Goal: Check status

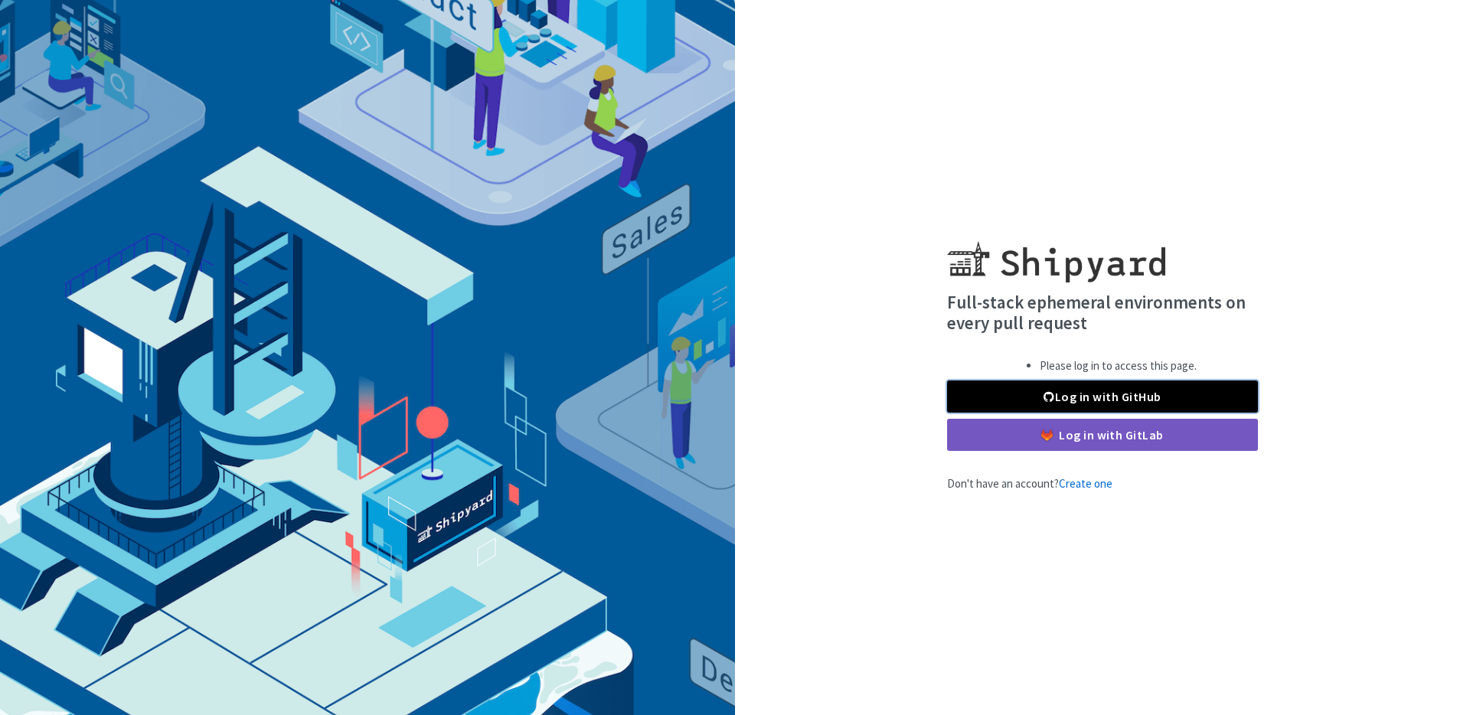
click at [1114, 384] on link "Log in with GitHub" at bounding box center [1102, 396] width 311 height 32
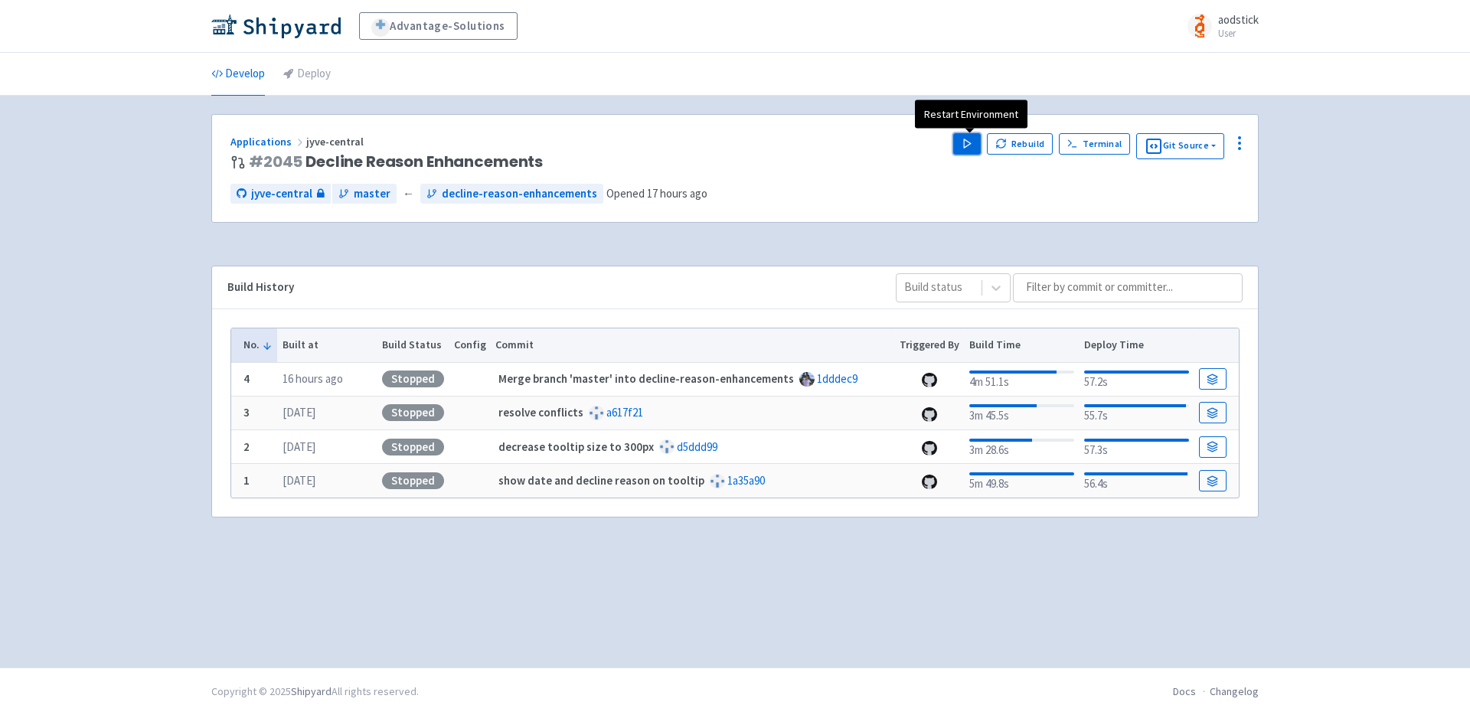
click at [968, 143] on polygon "button" at bounding box center [967, 143] width 7 height 8
click at [1326, 224] on div "Advantage-Solutions aodstick User Profile Sign out Develop Deploy #" at bounding box center [735, 334] width 1470 height 668
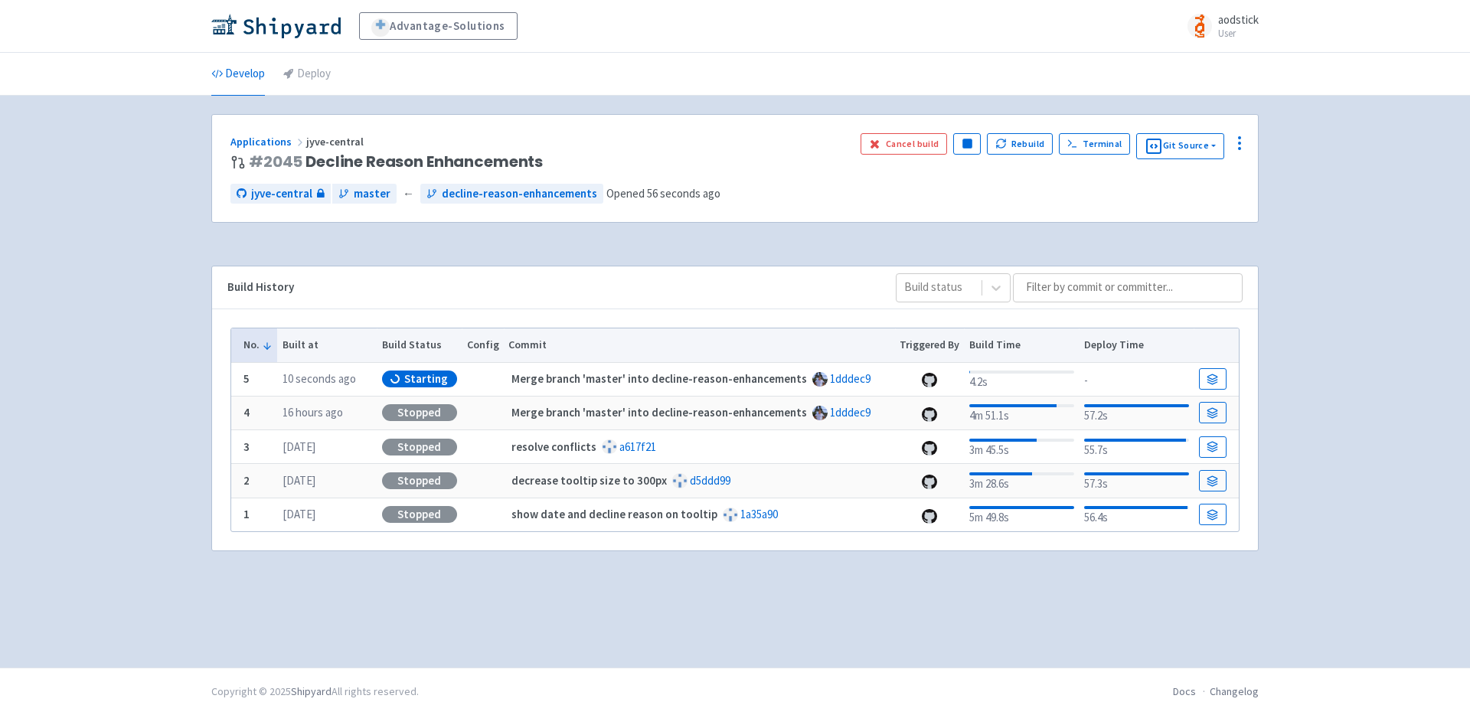
click at [1347, 277] on div "Advantage-Solutions aodstick User Profile Sign out Develop Deploy #" at bounding box center [735, 334] width 1470 height 668
click at [1331, 322] on div "Advantage-Solutions aodstick User Profile Sign out Develop Deploy #" at bounding box center [735, 334] width 1470 height 668
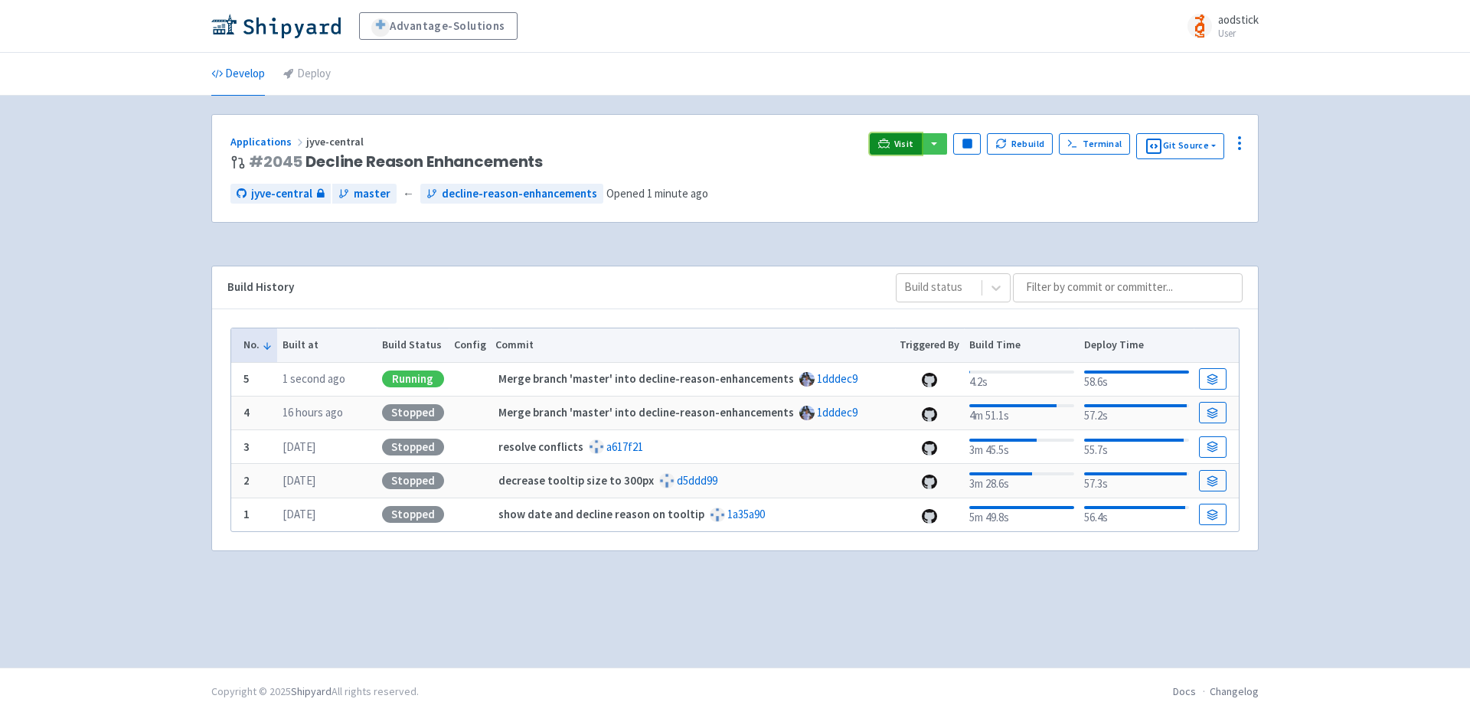
click at [904, 142] on span "Visit" at bounding box center [904, 144] width 20 height 12
